Goal: Navigation & Orientation: Understand site structure

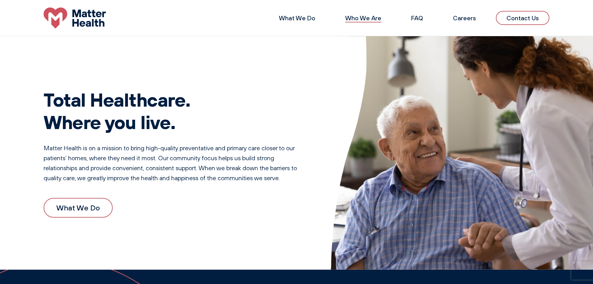
click at [363, 20] on link "Who We Are" at bounding box center [363, 18] width 36 height 8
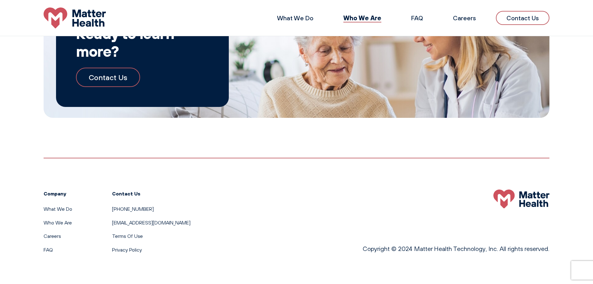
scroll to position [727, 0]
click at [53, 210] on link "What We Do" at bounding box center [58, 209] width 29 height 6
